Goal: Navigation & Orientation: Find specific page/section

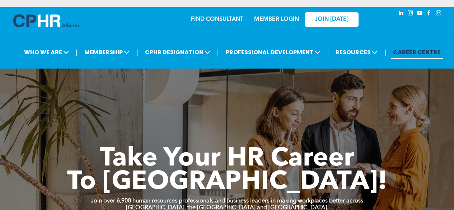
click at [34, 26] on img at bounding box center [45, 20] width 65 height 13
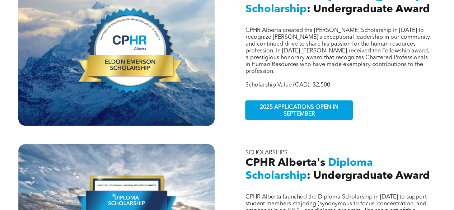
scroll to position [264, 0]
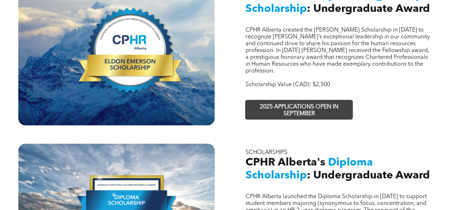
click at [267, 100] on span "2025 APPLICATIONS OPEN IN SEPTEMBER" at bounding box center [299, 110] width 105 height 21
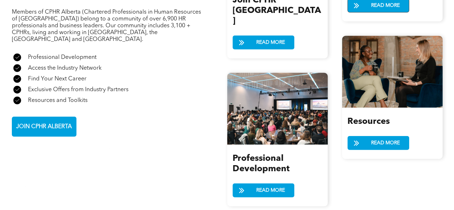
scroll to position [885, 0]
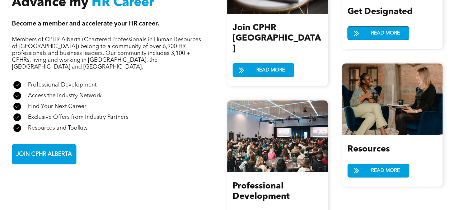
click at [371, 27] on span "READ MORE" at bounding box center [386, 33] width 34 height 13
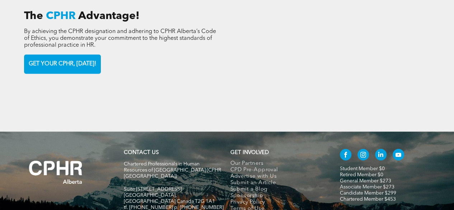
scroll to position [1039, 0]
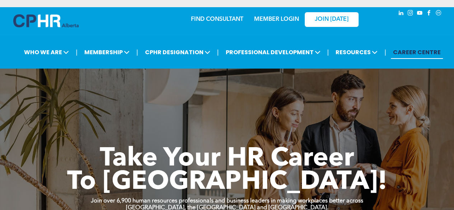
click at [271, 21] on link "MEMBER LOGIN" at bounding box center [276, 20] width 45 height 6
